Goal: Information Seeking & Learning: Find specific fact

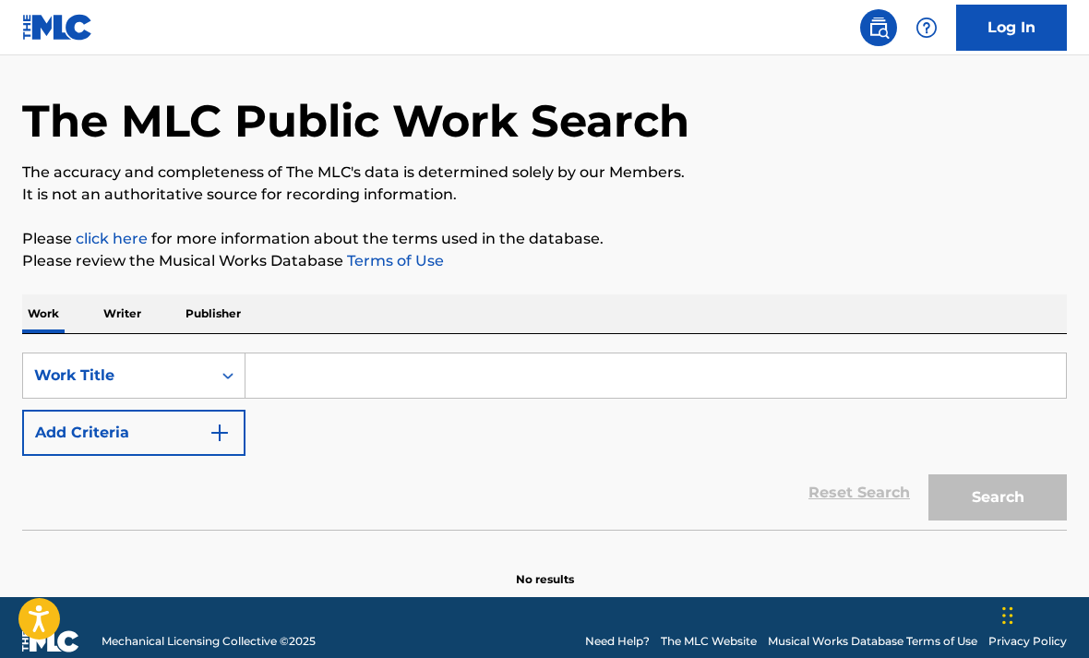
click at [1008, 178] on div "The MLC Public Work Search" at bounding box center [544, 110] width 1044 height 135
click at [826, 398] on input "Search Form" at bounding box center [655, 375] width 820 height 44
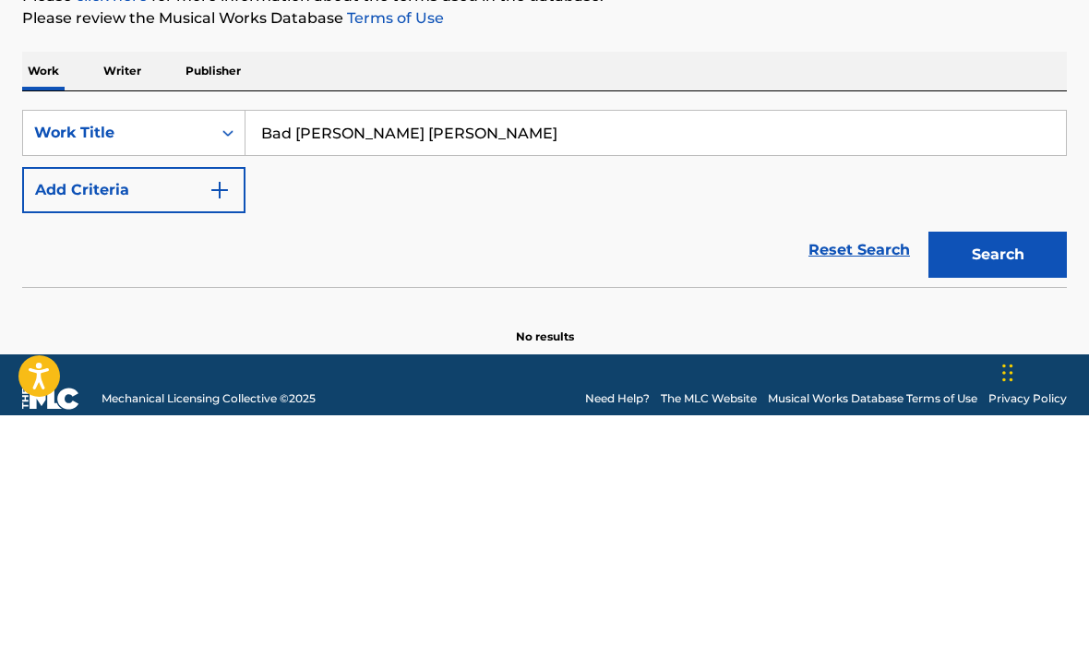
type input "Bad [PERSON_NAME] [PERSON_NAME]"
click at [999, 474] on button "Search" at bounding box center [997, 497] width 138 height 46
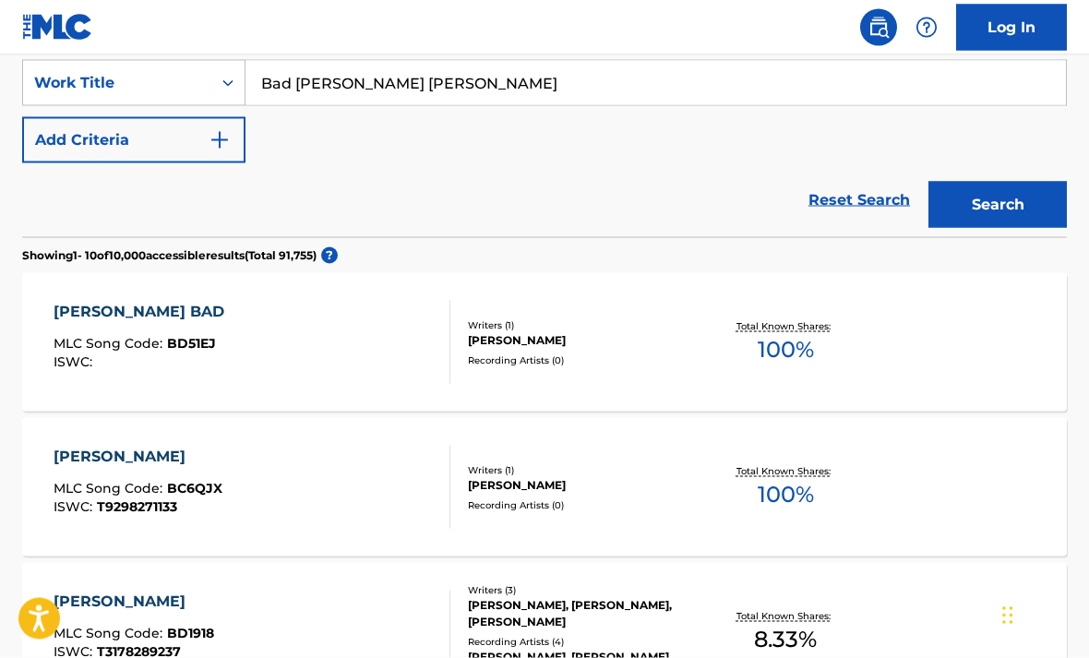
scroll to position [352, 0]
click at [369, 432] on div "[PERSON_NAME] MLC Song Code : BC6QJX ISWC : T9298271133 Writers ( 1 ) [PERSON_N…" at bounding box center [544, 486] width 1044 height 138
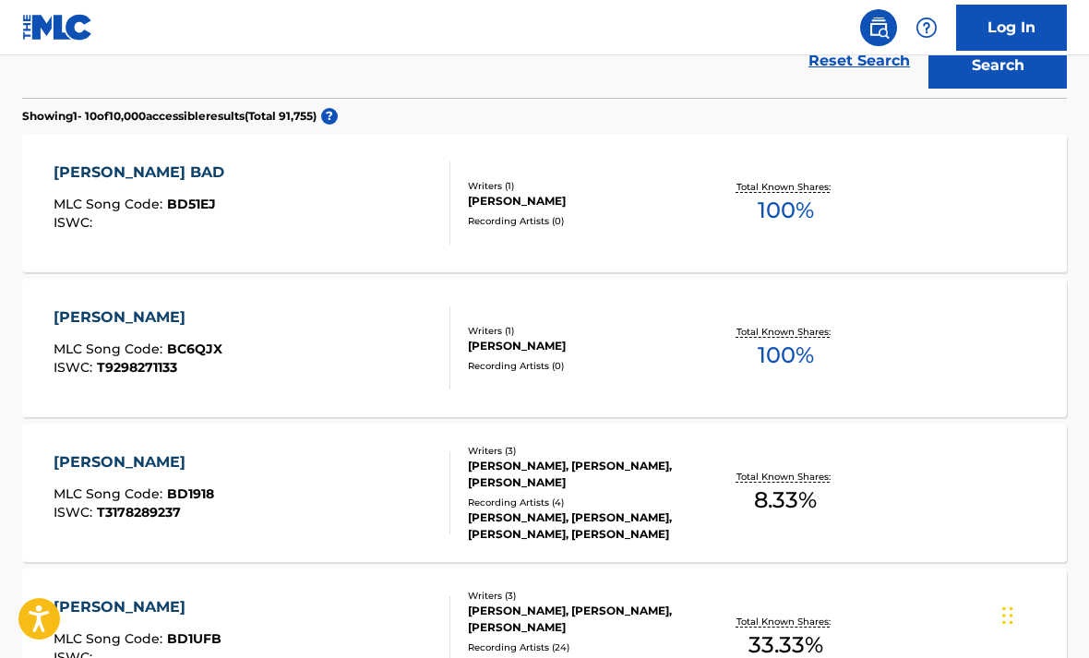
scroll to position [489, 0]
click at [213, 221] on div "ISWC :" at bounding box center [144, 224] width 180 height 14
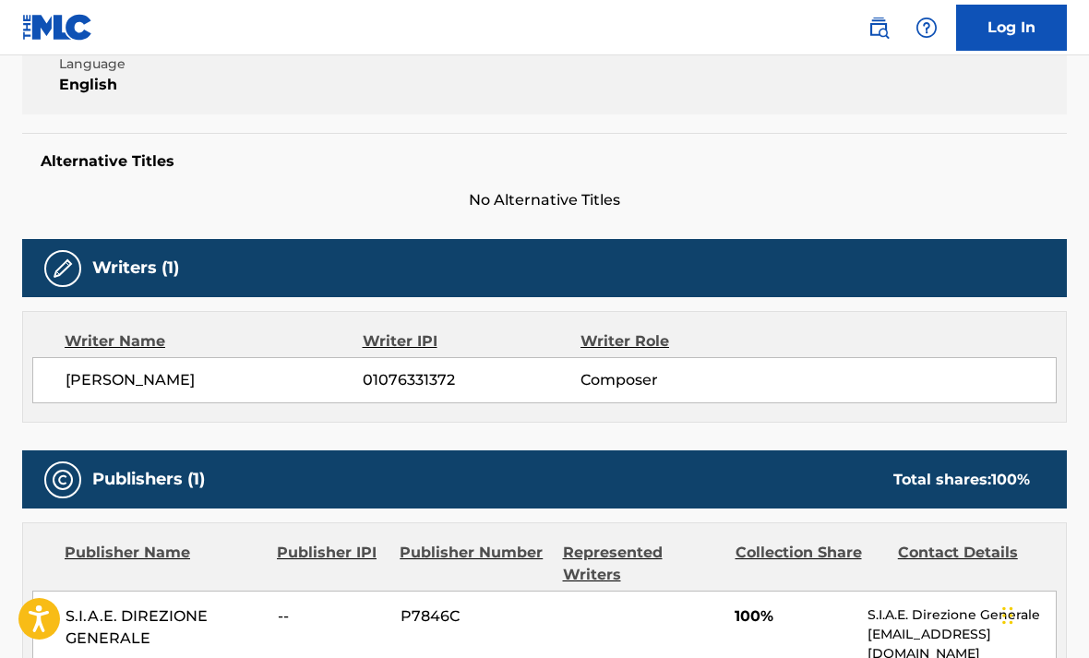
scroll to position [406, 0]
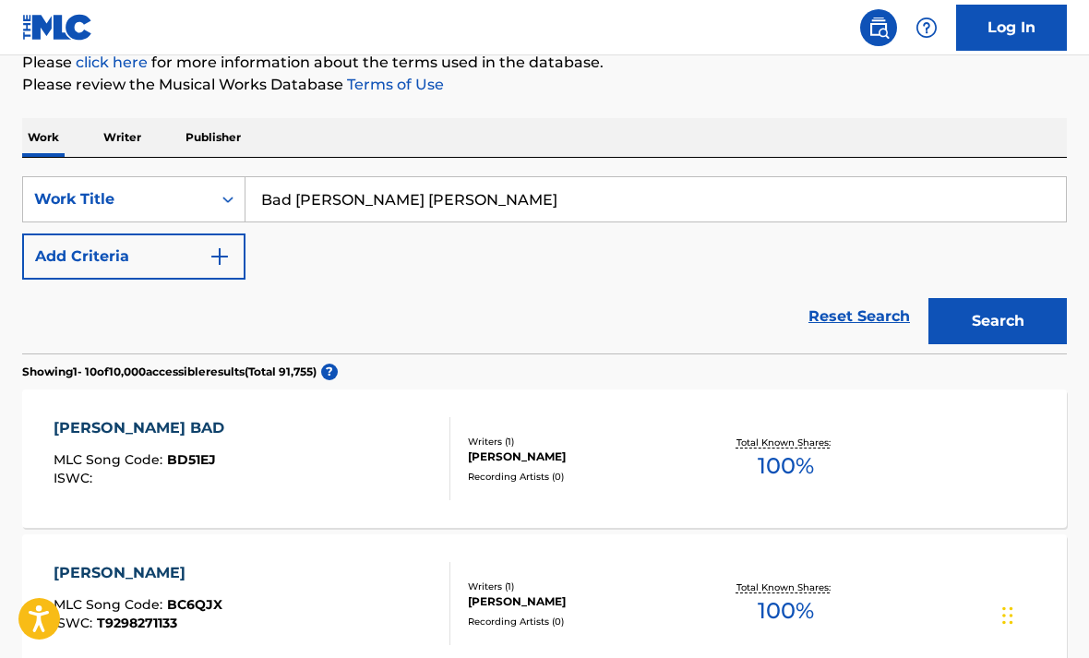
scroll to position [231, 0]
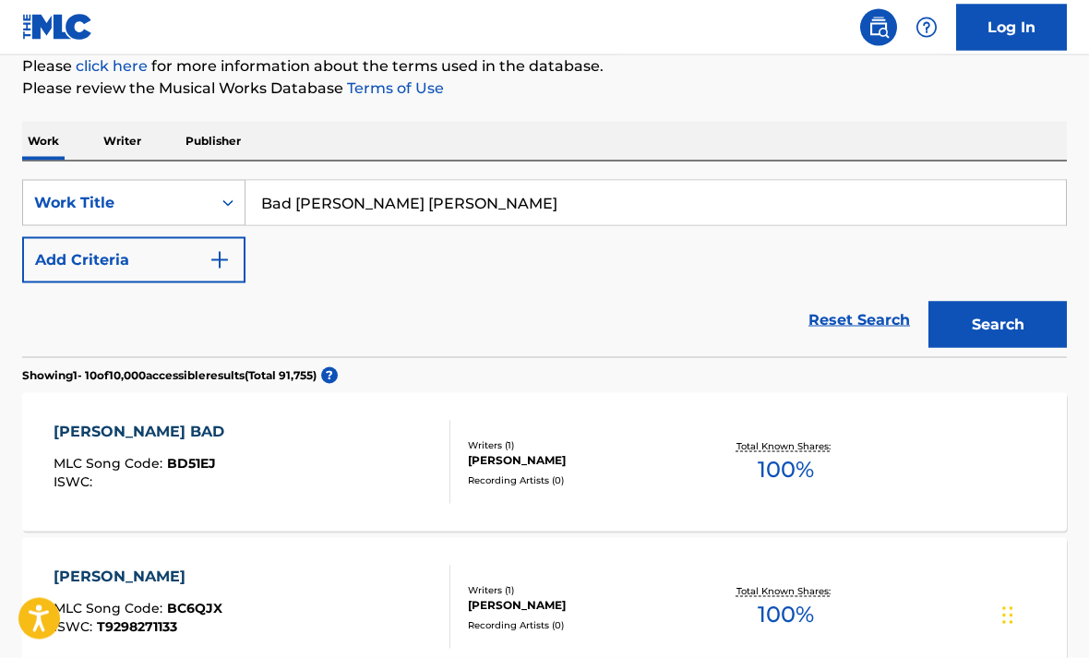
click at [861, 190] on input "Bad [PERSON_NAME] [PERSON_NAME]" at bounding box center [655, 203] width 820 height 44
click at [872, 205] on input "Bad [PERSON_NAME] [PERSON_NAME]" at bounding box center [655, 203] width 820 height 44
type input "Bad guy"
click at [997, 324] on button "Search" at bounding box center [997, 325] width 138 height 46
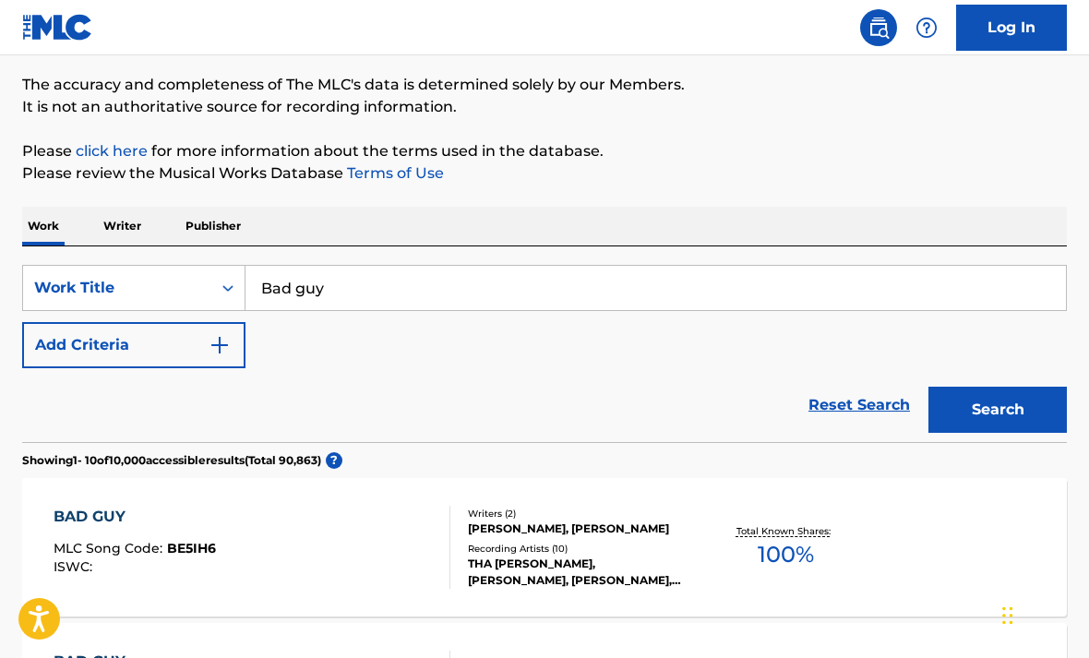
click at [1032, 401] on button "Search" at bounding box center [997, 410] width 138 height 46
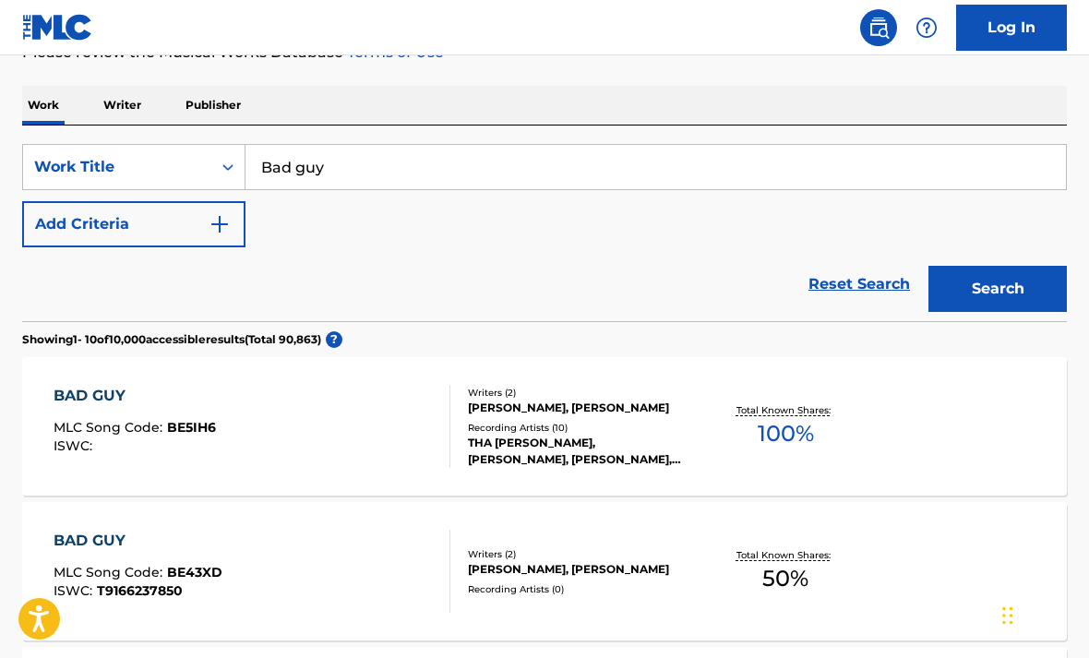
scroll to position [266, 0]
click at [229, 227] on img "Search Form" at bounding box center [220, 225] width 22 height 22
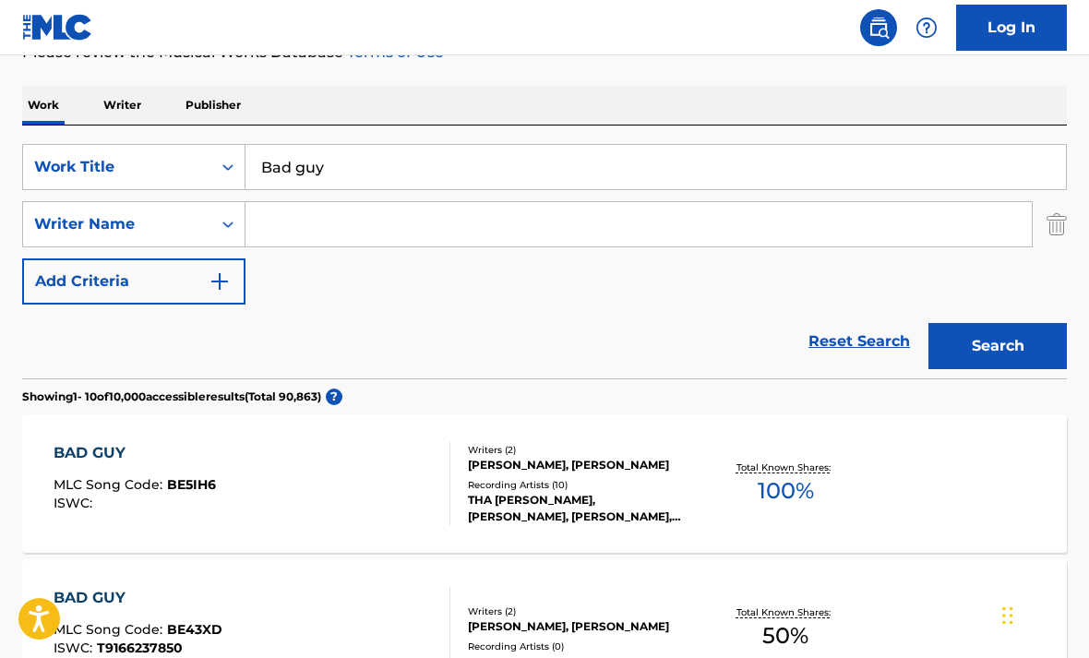
click at [972, 232] on input "Search Form" at bounding box center [638, 224] width 786 height 44
type input "[PERSON_NAME]"
click at [1013, 343] on button "Search" at bounding box center [997, 347] width 138 height 46
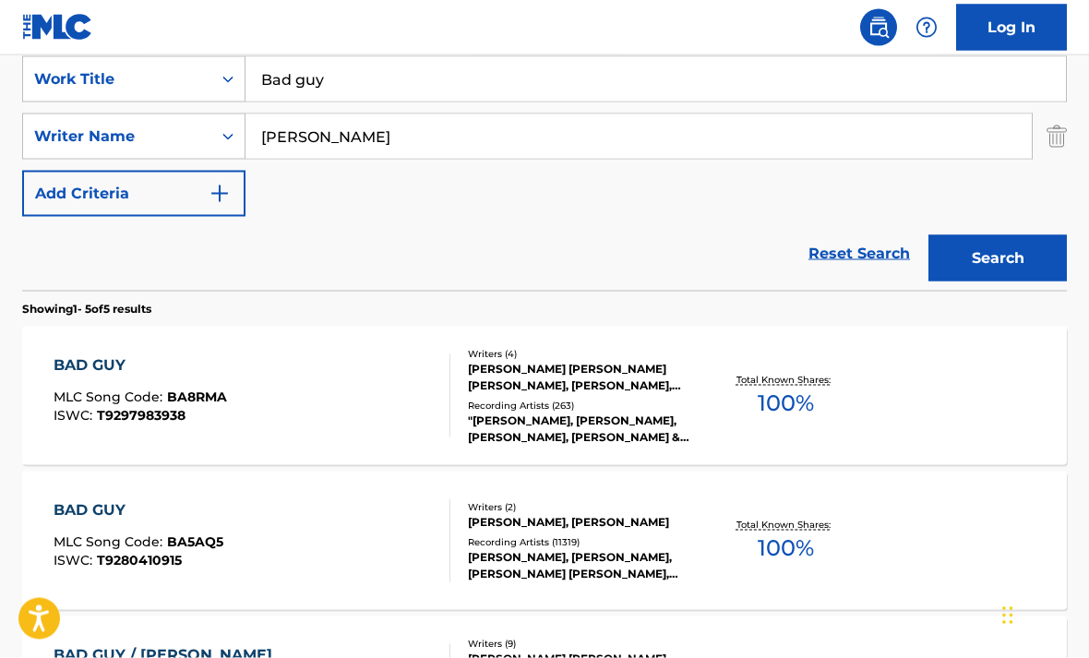
scroll to position [356, 0]
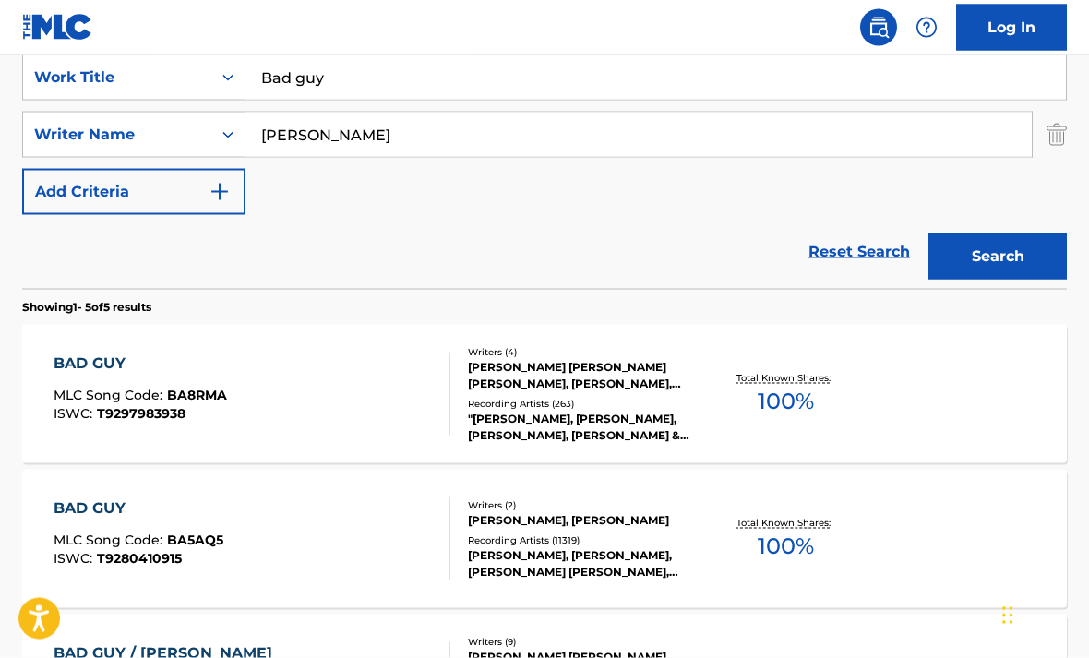
click at [711, 381] on div "Total Known Shares: 100 %" at bounding box center [784, 394] width 173 height 56
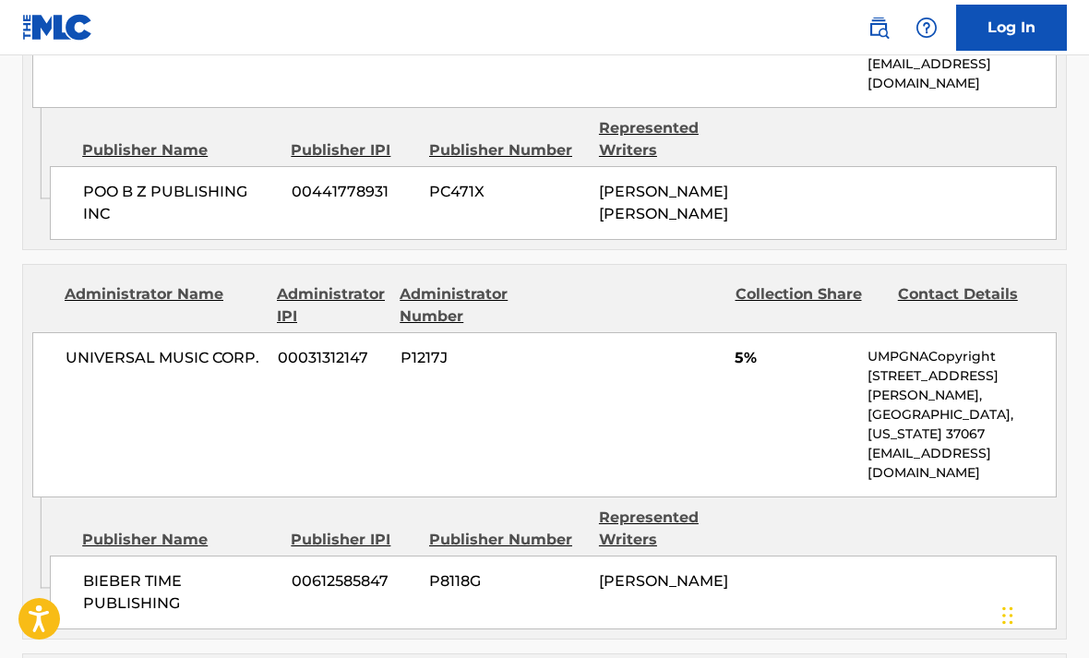
scroll to position [2141, 0]
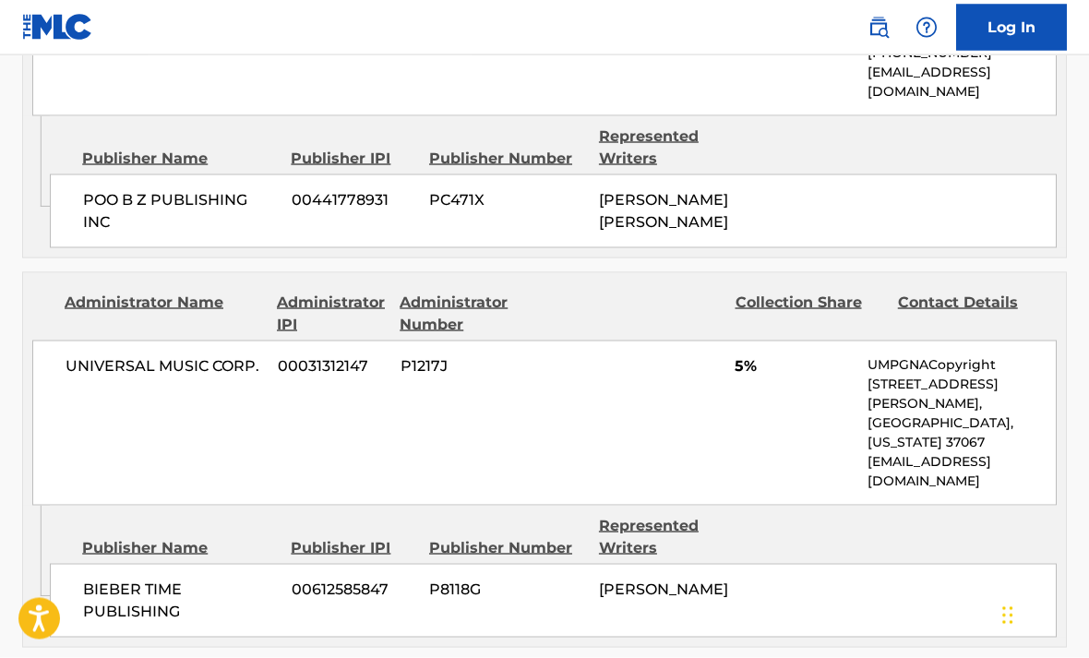
click at [1000, 564] on div "BIEBER TIME PUBLISHING 00612585847 P8118G [PERSON_NAME]" at bounding box center [553, 601] width 1007 height 74
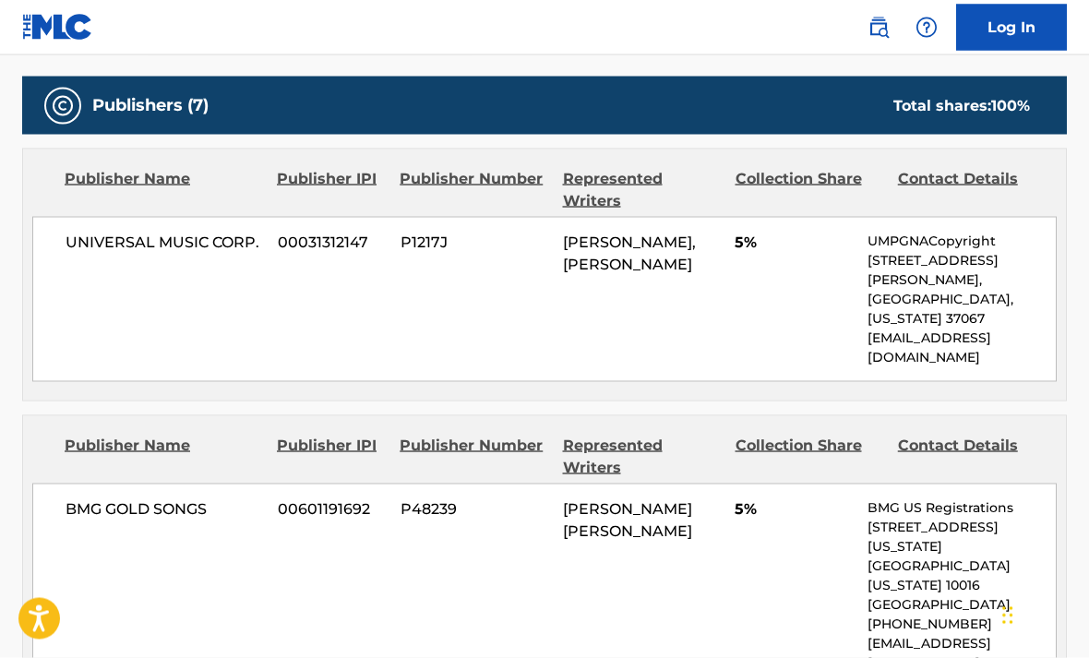
scroll to position [999, 0]
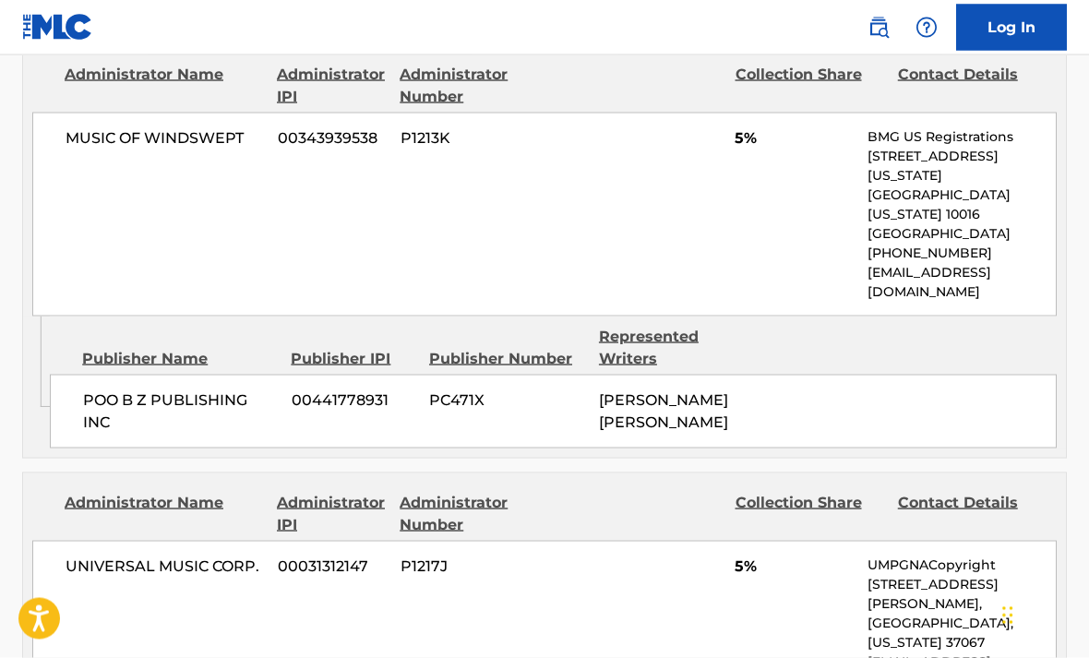
scroll to position [1946, 0]
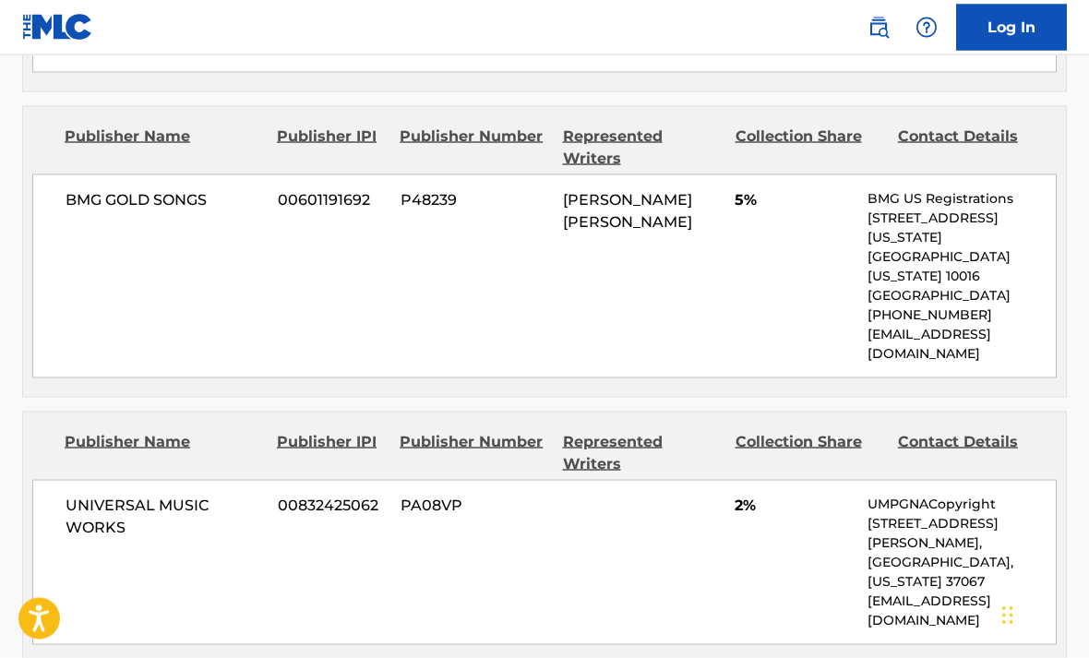
scroll to position [1308, 0]
